Goal: Book appointment/travel/reservation

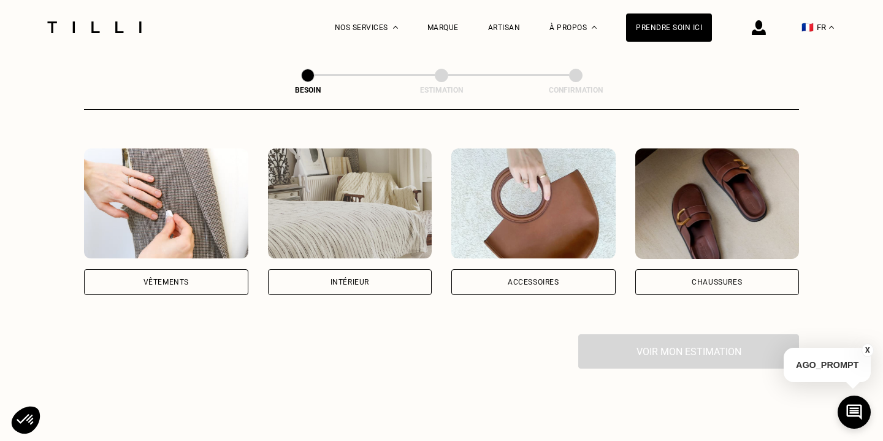
scroll to position [243, 0]
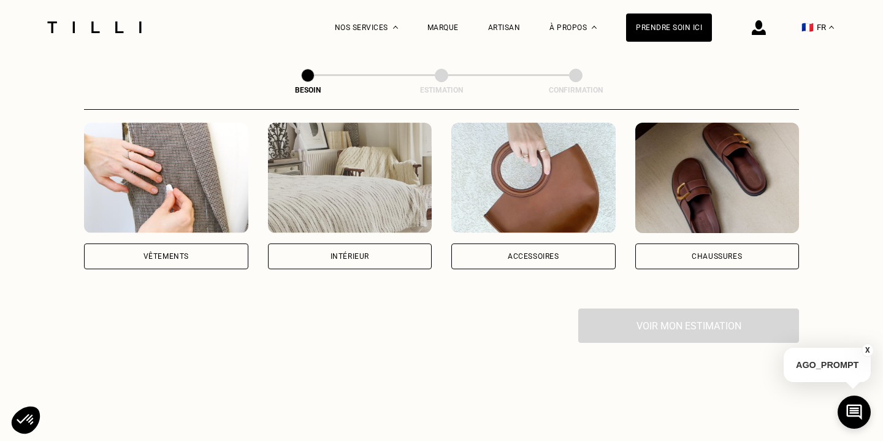
click at [197, 246] on div "Vêtements" at bounding box center [166, 256] width 164 height 26
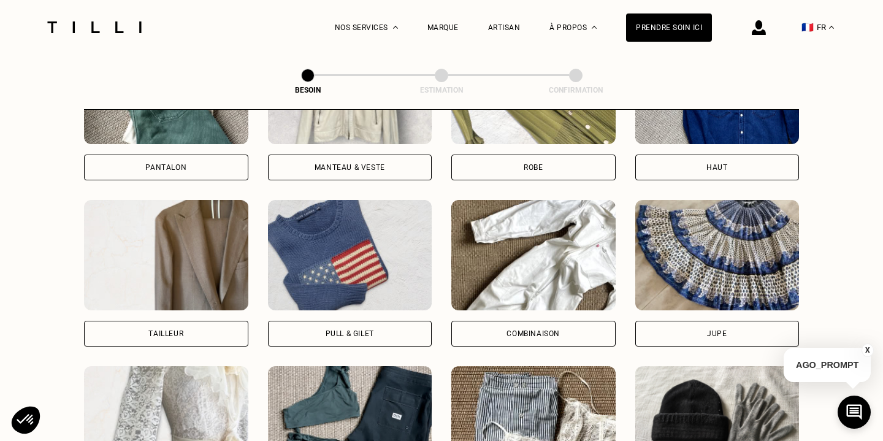
scroll to position [595, 0]
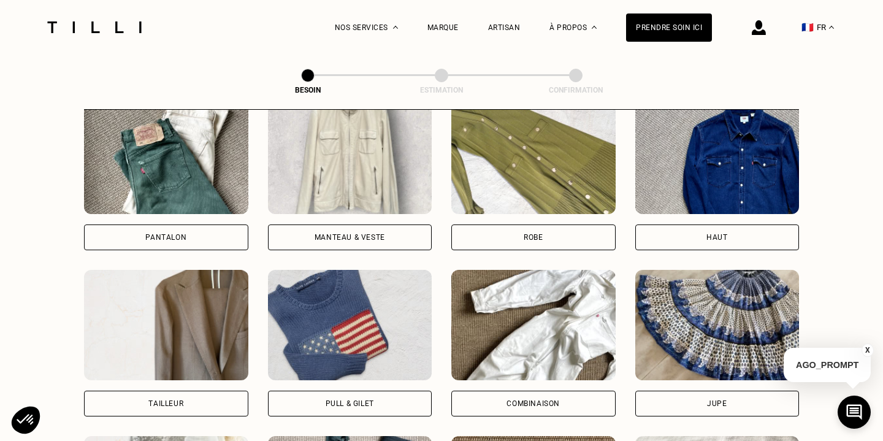
click at [156, 224] on div "Pantalon" at bounding box center [166, 237] width 164 height 26
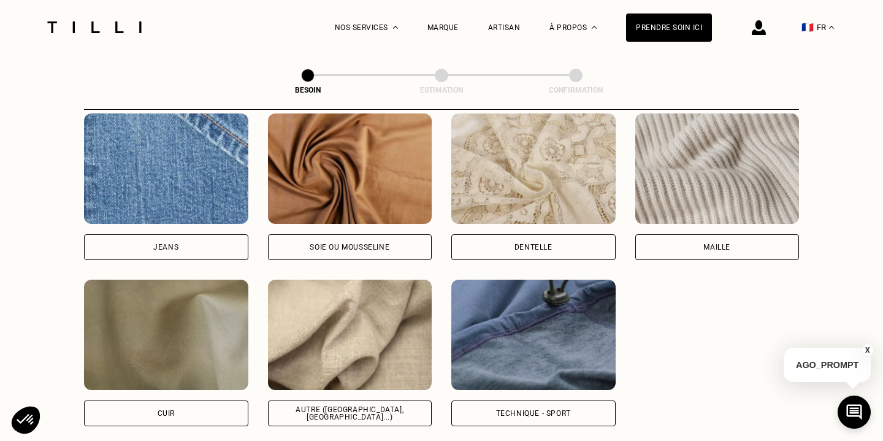
scroll to position [1329, 0]
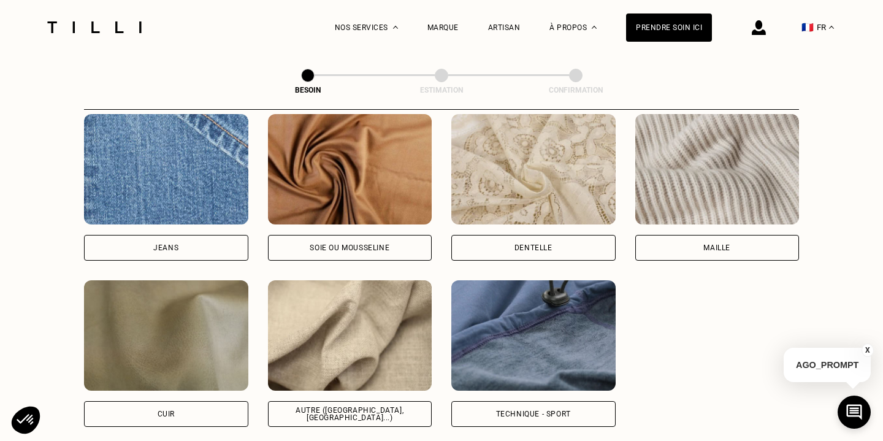
click at [519, 382] on div "Technique - Sport" at bounding box center [533, 353] width 164 height 146
select select "FR"
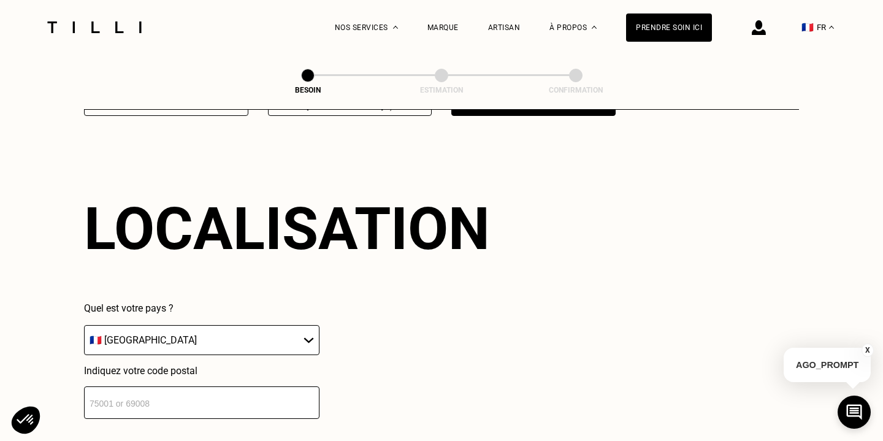
scroll to position [1644, 0]
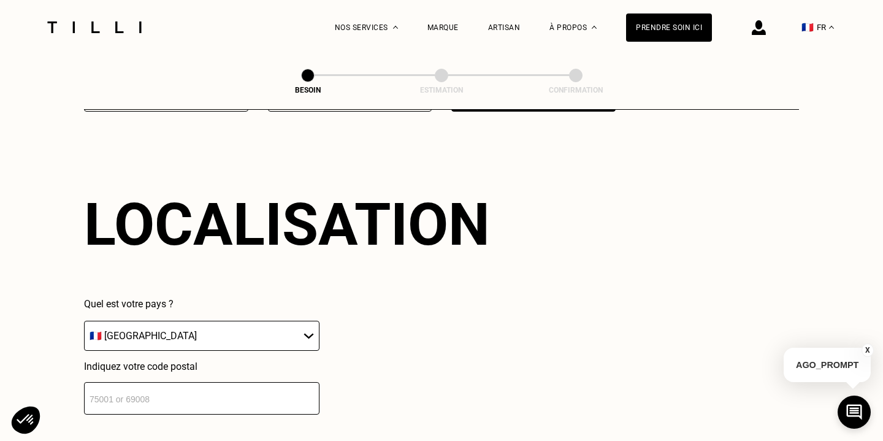
click at [167, 334] on select "🇩🇪 [GEOGRAPHIC_DATA] 🇦🇹 [GEOGRAPHIC_DATA] 🇧🇪 [GEOGRAPHIC_DATA] 🇧🇬 Bulgarie 🇨🇾 C…" at bounding box center [201, 336] width 235 height 30
click at [84, 321] on select "🇩🇪 [GEOGRAPHIC_DATA] 🇦🇹 [GEOGRAPHIC_DATA] 🇧🇪 [GEOGRAPHIC_DATA] 🇧🇬 Bulgarie 🇨🇾 C…" at bounding box center [201, 336] width 235 height 30
click at [212, 382] on input "number" at bounding box center [201, 398] width 235 height 32
type input "75011"
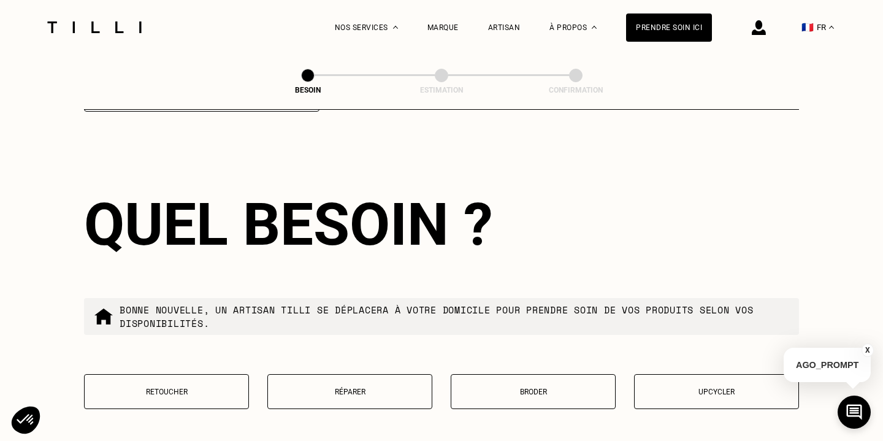
scroll to position [2044, 0]
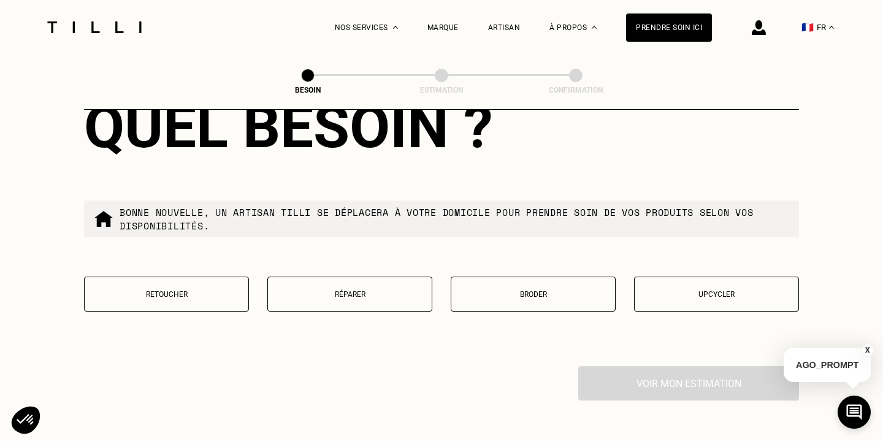
click at [174, 290] on p "Retoucher" at bounding box center [166, 294] width 151 height 9
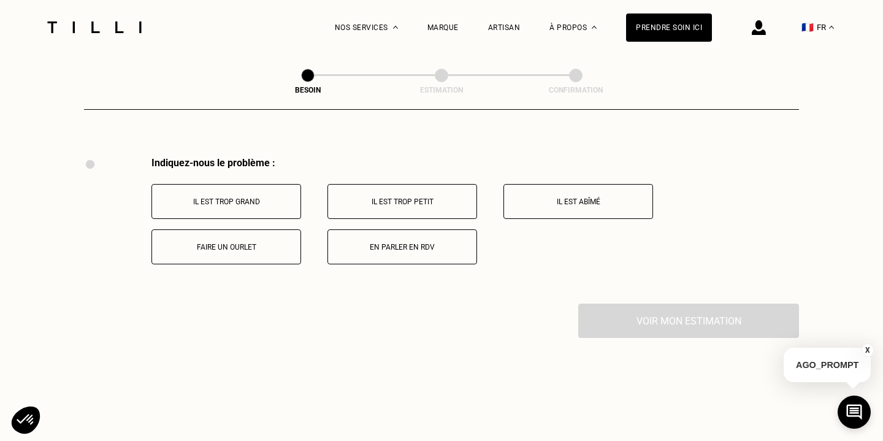
scroll to position [2261, 0]
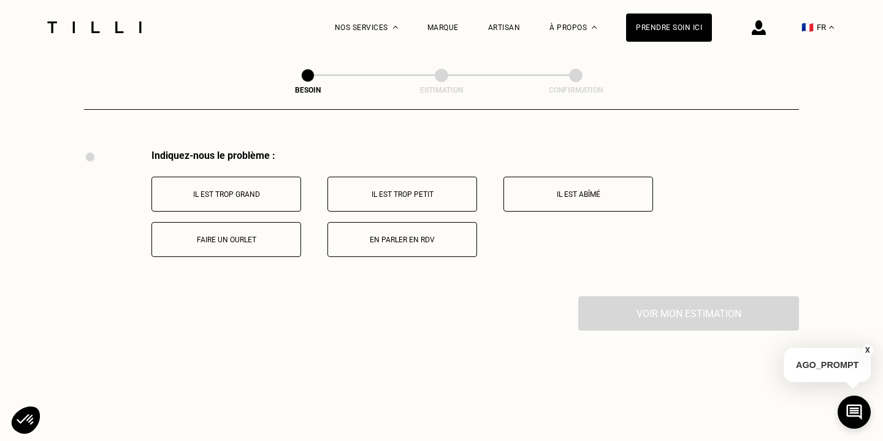
click at [247, 190] on p "Il est trop grand" at bounding box center [226, 194] width 136 height 9
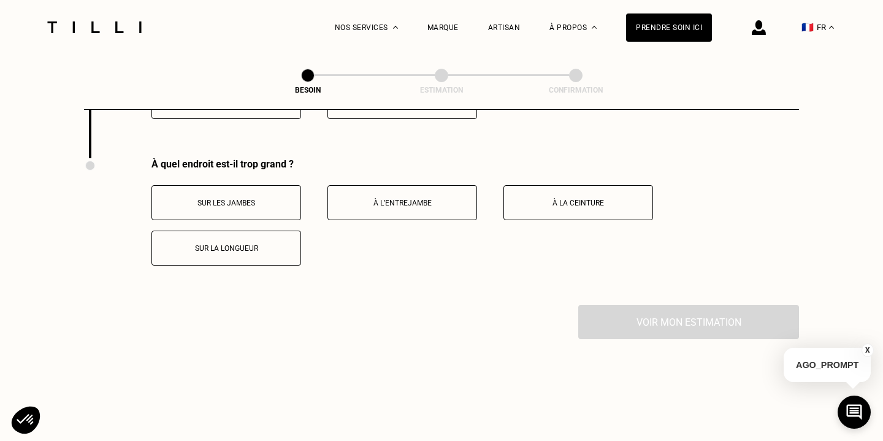
scroll to position [2407, 0]
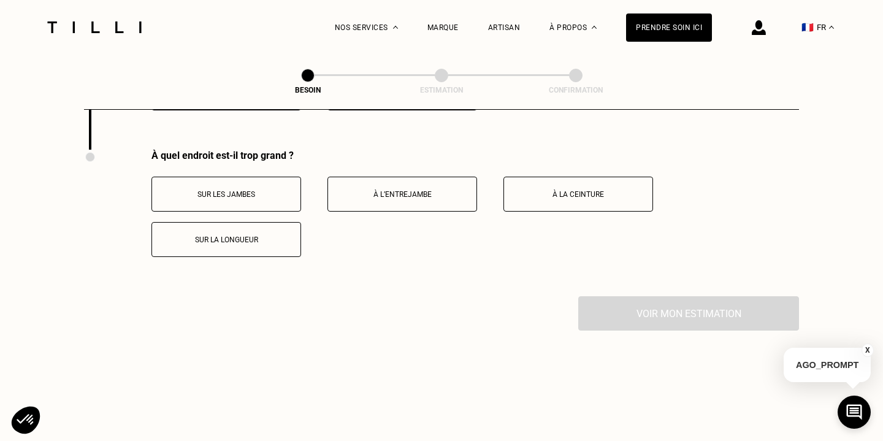
click at [251, 190] on button "Sur les jambes" at bounding box center [226, 194] width 150 height 35
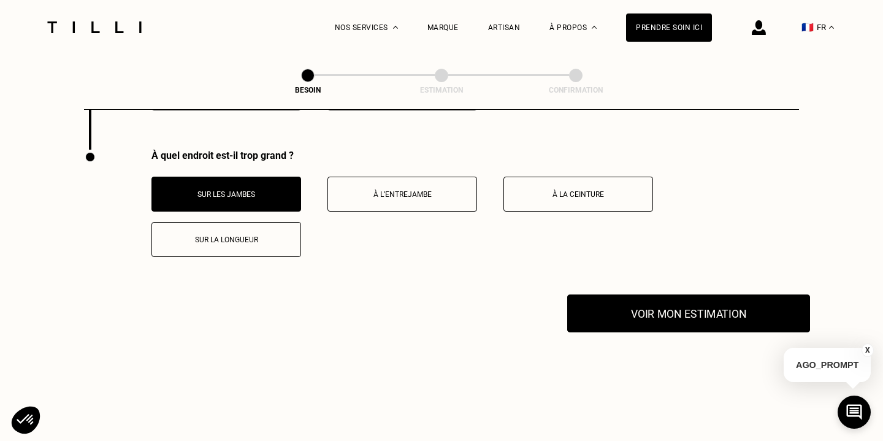
click at [660, 309] on button "Voir mon estimation" at bounding box center [688, 313] width 243 height 38
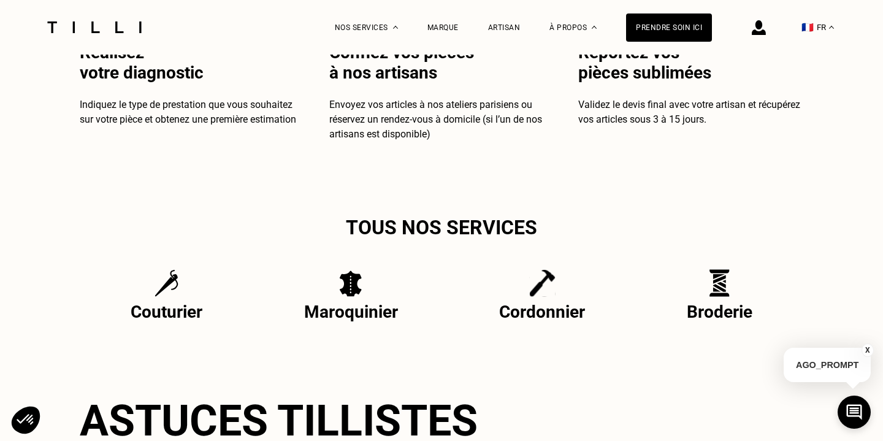
scroll to position [5049, 0]
